Goal: Task Accomplishment & Management: Complete application form

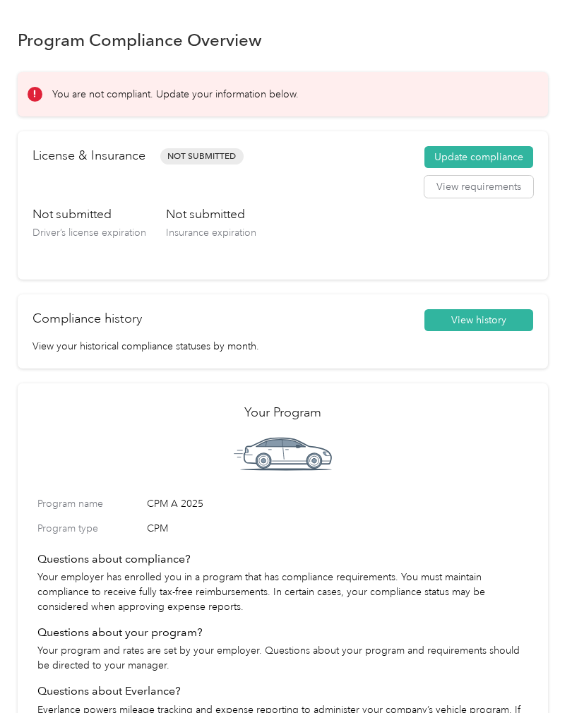
click at [509, 162] on button "Update compliance" at bounding box center [478, 157] width 109 height 23
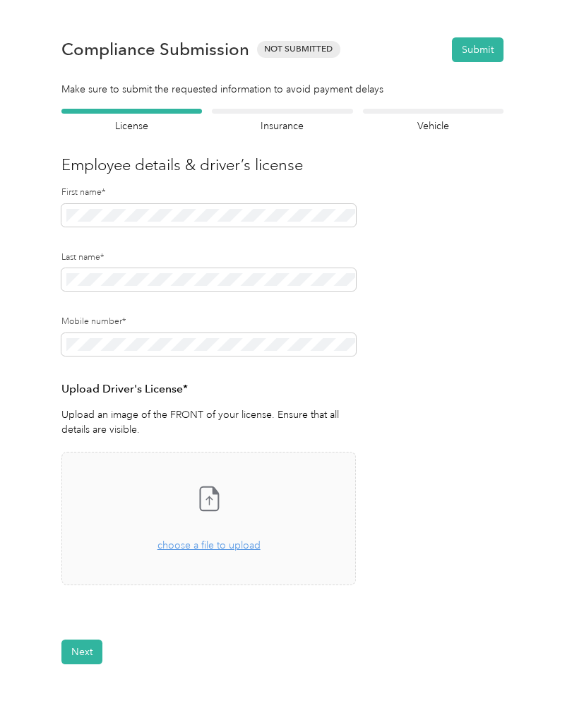
click at [222, 541] on span "choose a file to upload" at bounding box center [208, 546] width 103 height 12
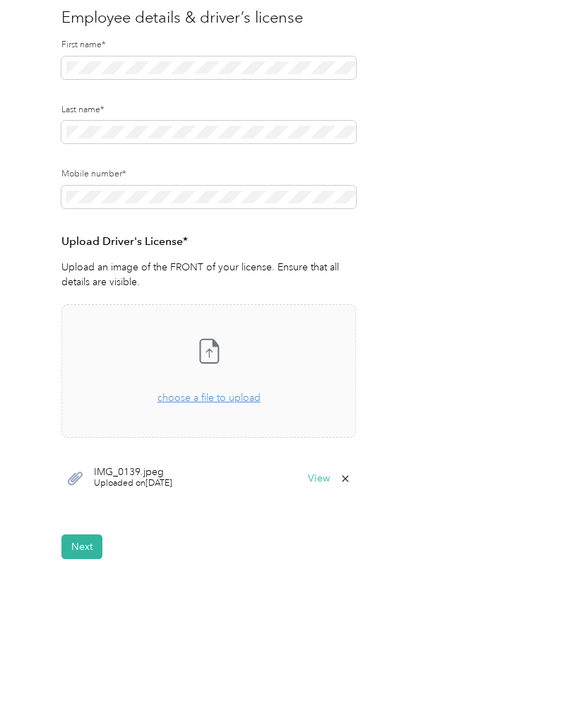
click at [75, 545] on button "Next" at bounding box center [81, 547] width 41 height 25
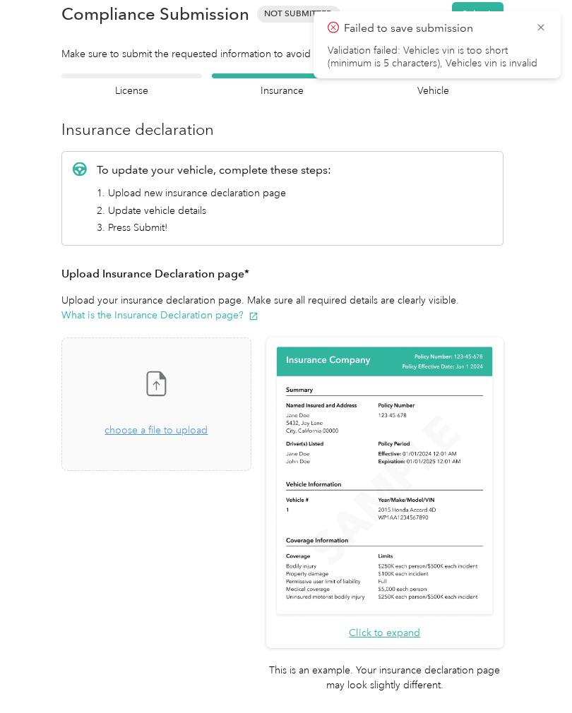
scroll to position [17, 0]
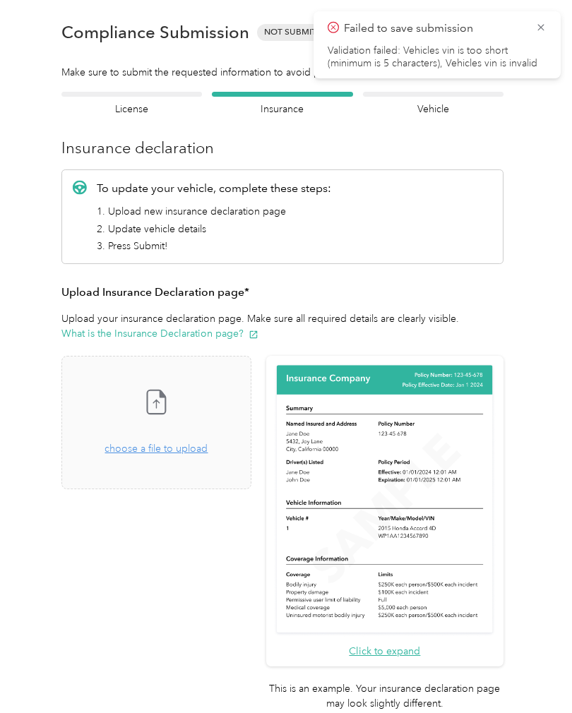
click at [193, 448] on span "choose a file to upload" at bounding box center [156, 449] width 103 height 12
click at [186, 443] on span "choose a file to upload" at bounding box center [156, 449] width 103 height 12
click at [201, 450] on span "choose a file to upload" at bounding box center [156, 449] width 103 height 12
click at [183, 445] on span "choose a file to upload" at bounding box center [156, 449] width 103 height 12
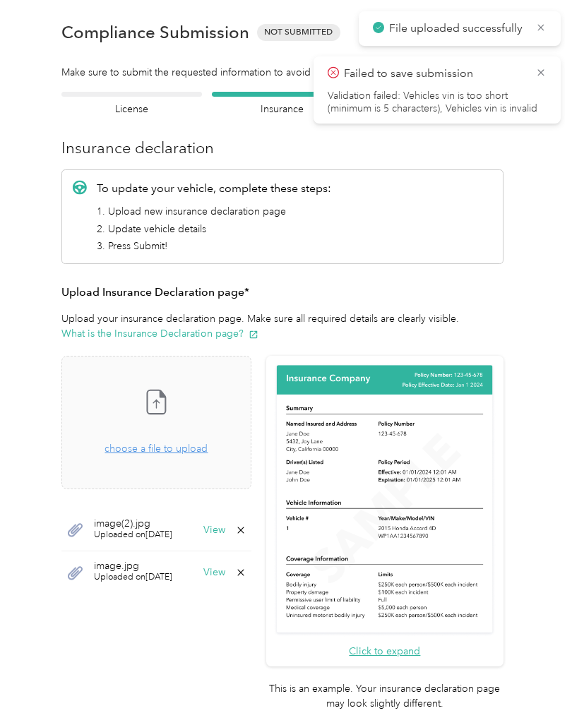
click at [193, 451] on span "choose a file to upload" at bounding box center [156, 449] width 103 height 12
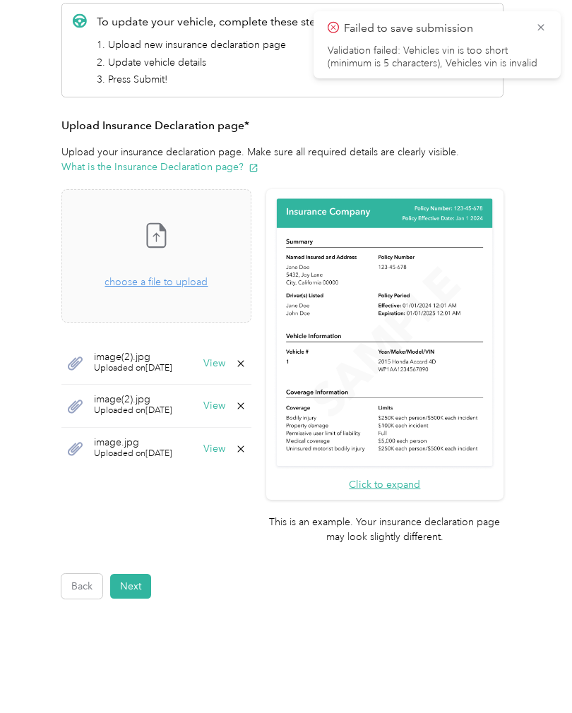
scroll to position [183, 0]
click at [131, 575] on button "Next" at bounding box center [130, 587] width 41 height 25
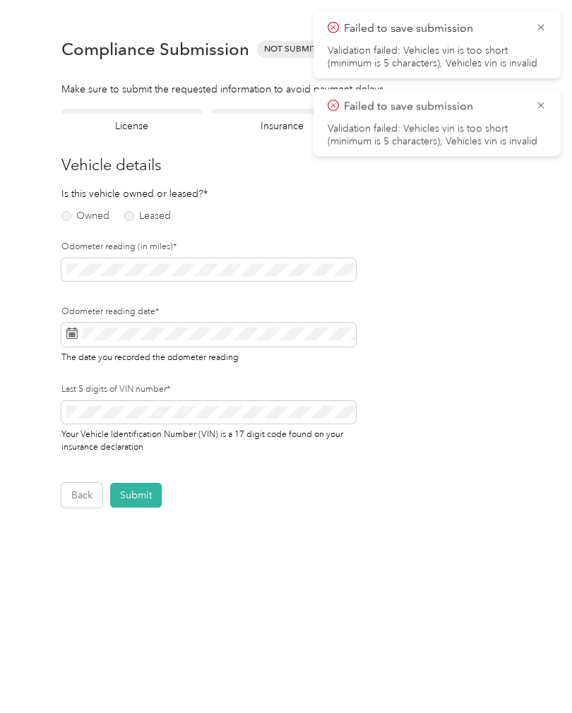
click at [74, 211] on label "Owned" at bounding box center [85, 216] width 48 height 10
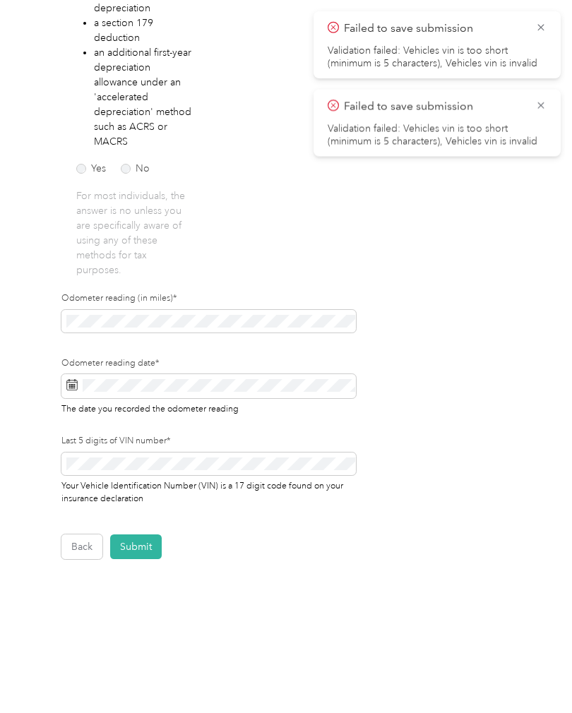
scroll to position [329, 0]
click at [246, 310] on span at bounding box center [208, 321] width 295 height 23
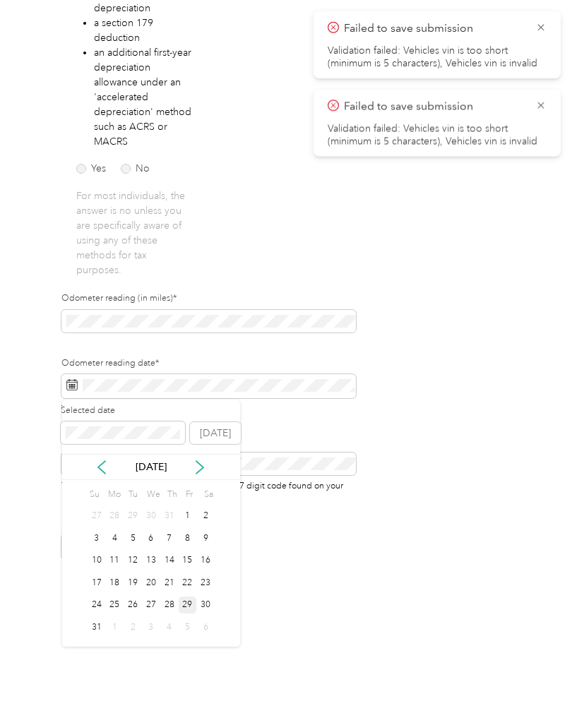
click at [187, 603] on div "29" at bounding box center [188, 606] width 18 height 18
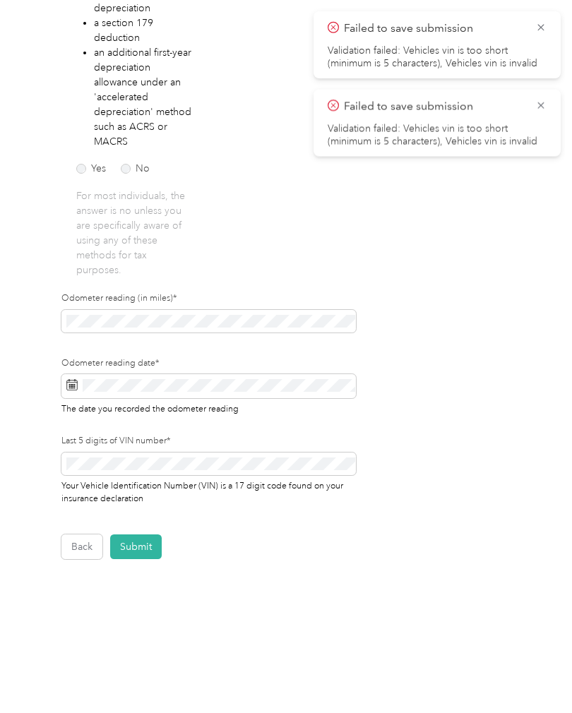
click at [136, 548] on button "Submit" at bounding box center [136, 547] width 52 height 25
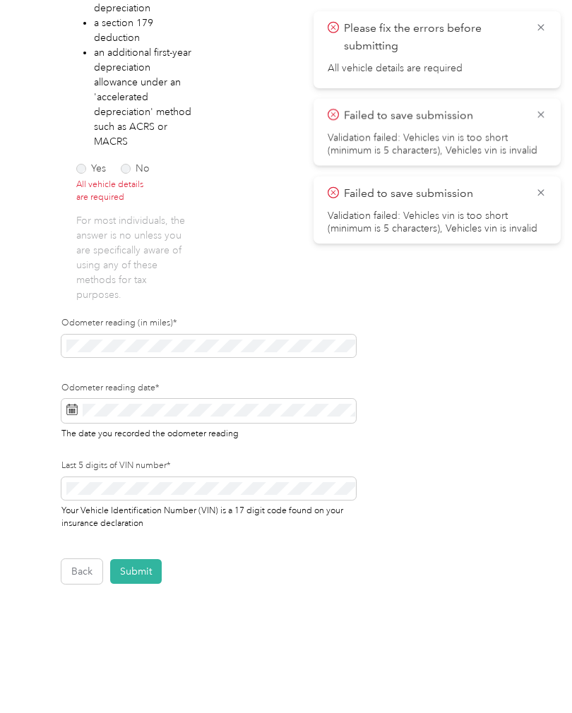
click at [81, 160] on div "Yes No" at bounding box center [115, 166] width 78 height 15
click at [82, 171] on label "Yes" at bounding box center [91, 169] width 30 height 10
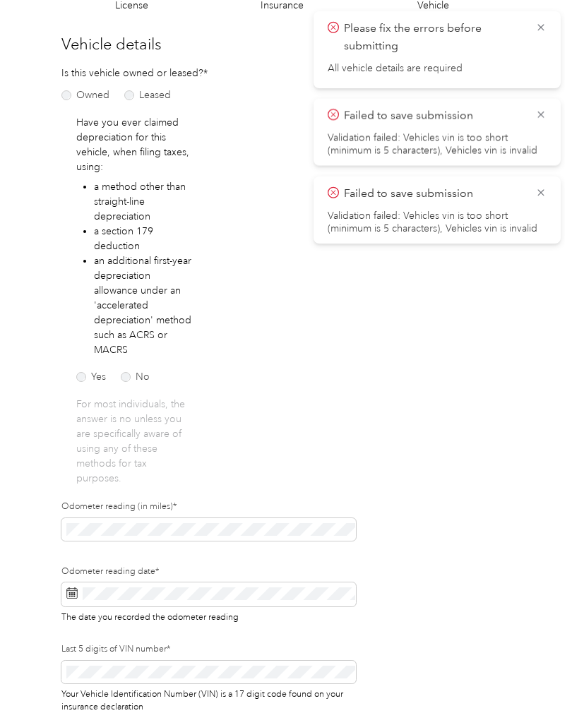
scroll to position [121, 0]
click at [130, 373] on label "No" at bounding box center [135, 377] width 29 height 10
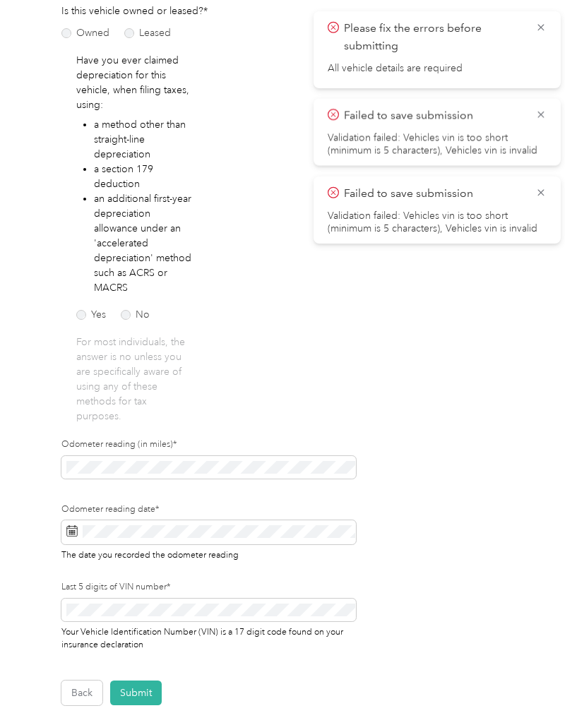
scroll to position [183, 0]
click at [130, 684] on button "Submit" at bounding box center [136, 693] width 52 height 25
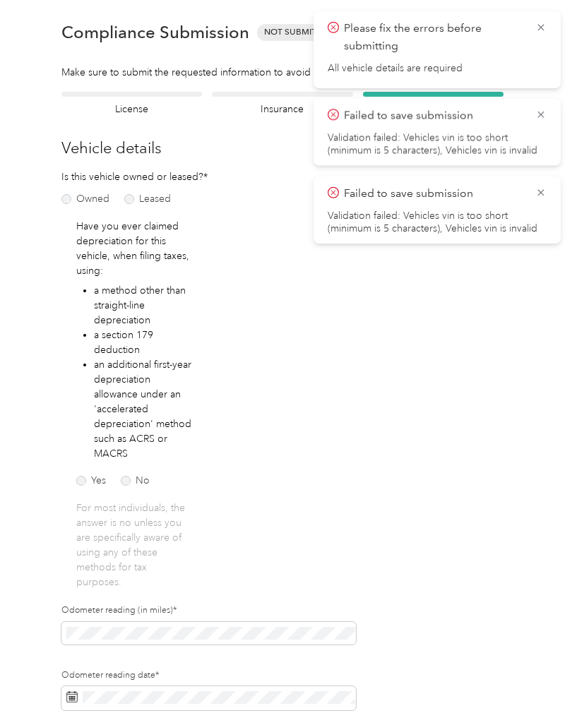
scroll to position [17, 0]
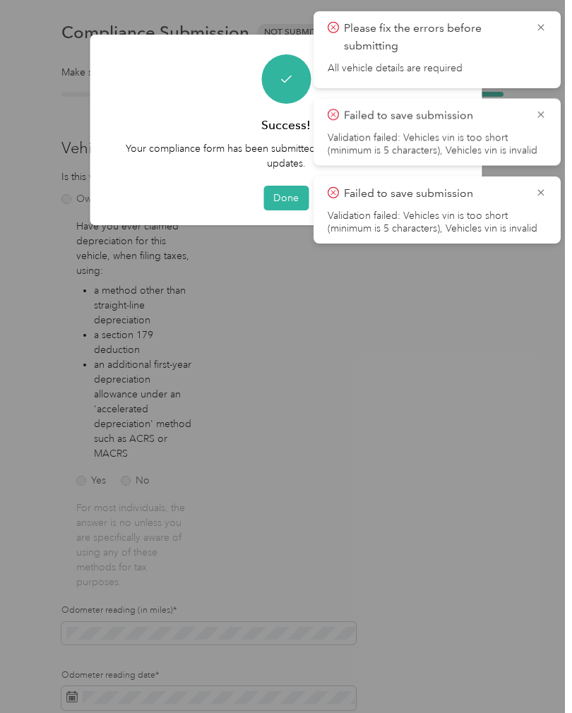
click at [542, 189] on icon at bounding box center [540, 192] width 11 height 13
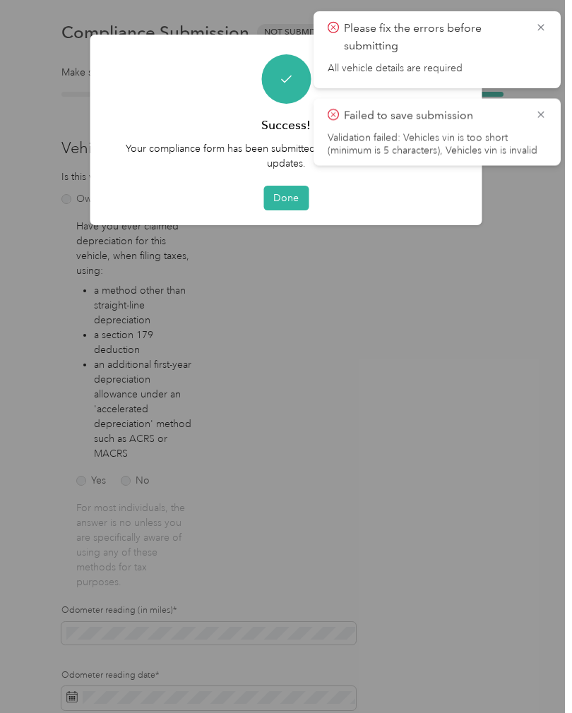
click at [543, 109] on icon at bounding box center [540, 114] width 11 height 13
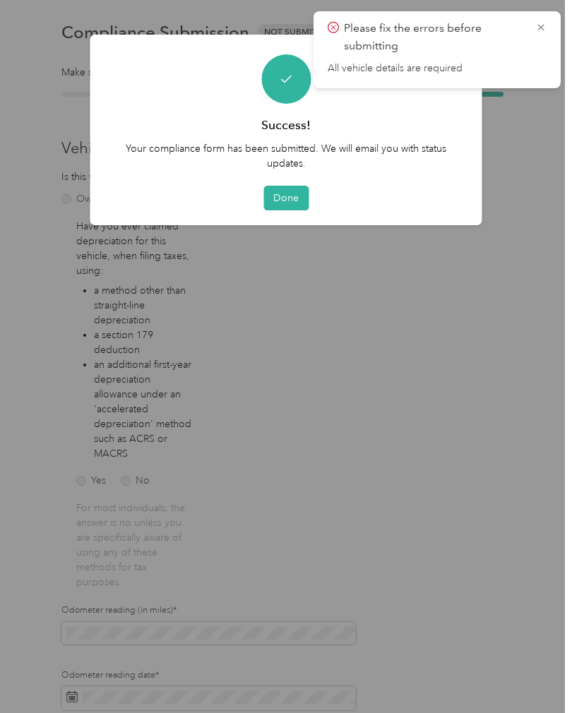
click at [540, 30] on icon at bounding box center [540, 27] width 11 height 13
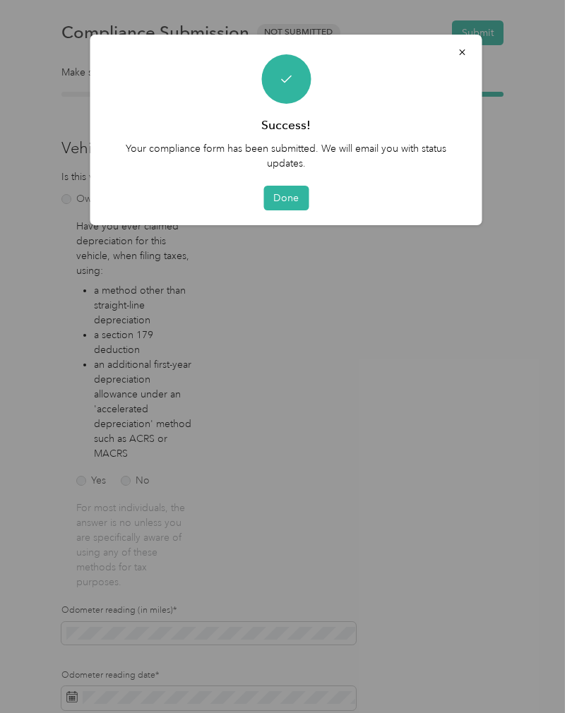
click at [283, 193] on button "Done" at bounding box center [285, 198] width 45 height 25
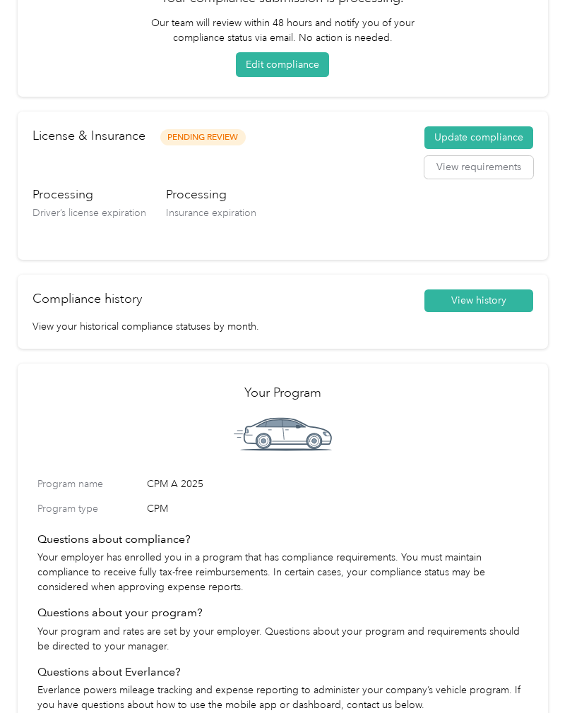
scroll to position [141, 0]
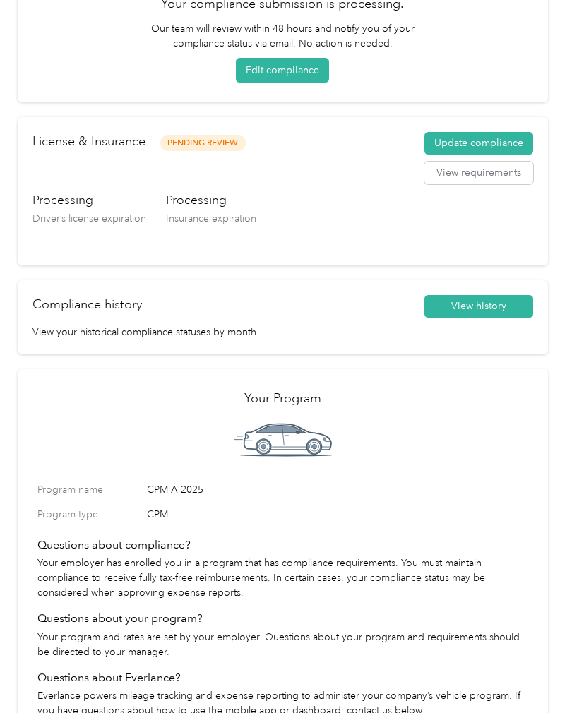
click at [492, 175] on button "View requirements" at bounding box center [478, 173] width 109 height 23
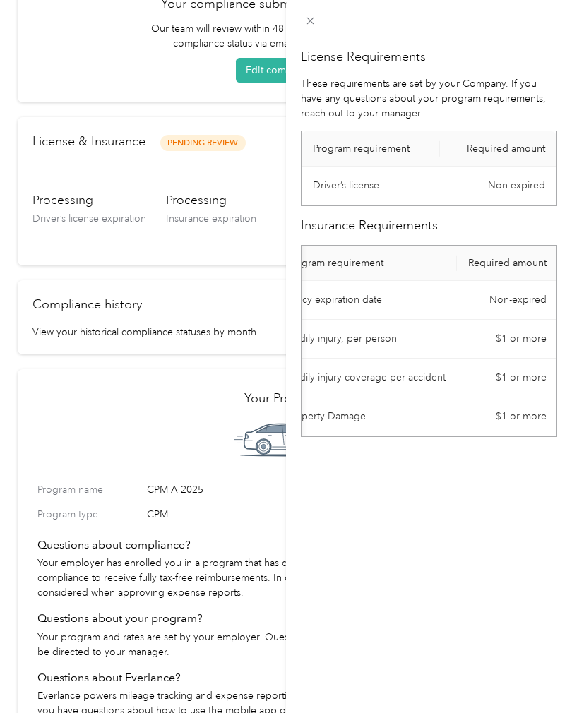
scroll to position [0, 25]
click at [177, 469] on div "License Requirements These requirements are set by your Company. If you have an…" at bounding box center [286, 356] width 572 height 713
